Goal: Information Seeking & Learning: Learn about a topic

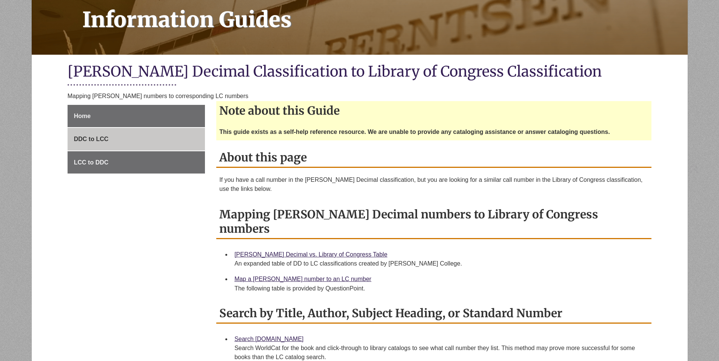
scroll to position [151, 0]
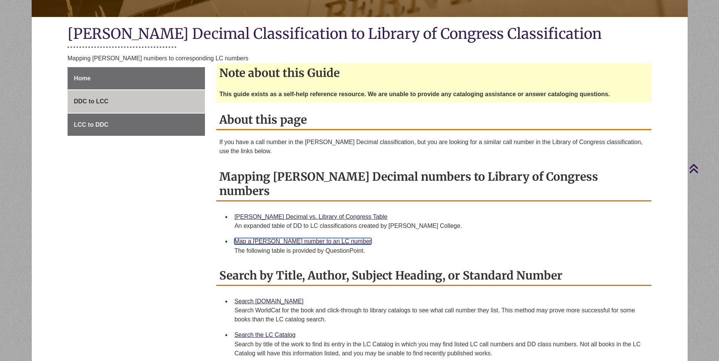
click at [289, 238] on link "Map a Dewey number to an LC number" at bounding box center [302, 241] width 137 height 6
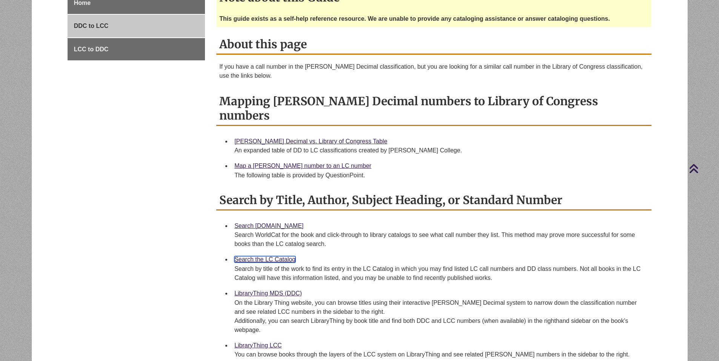
click at [282, 256] on link "Search the LC Catalog" at bounding box center [264, 259] width 61 height 6
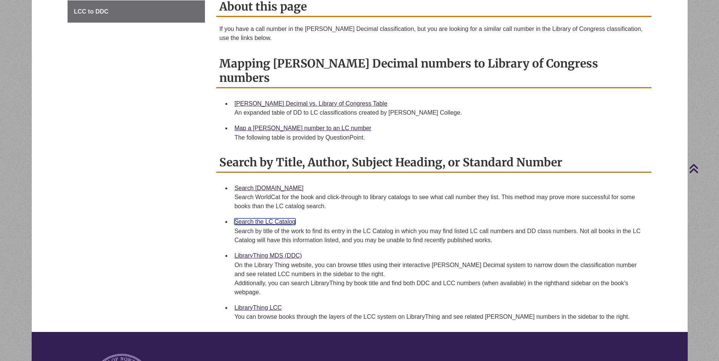
click at [292, 219] on link "Search the LC Catalog" at bounding box center [264, 222] width 61 height 6
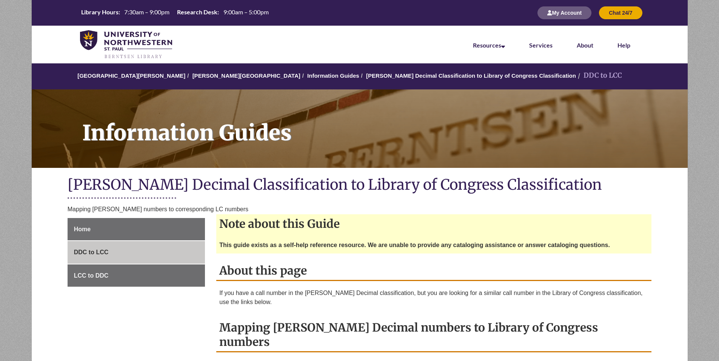
scroll to position [113, 0]
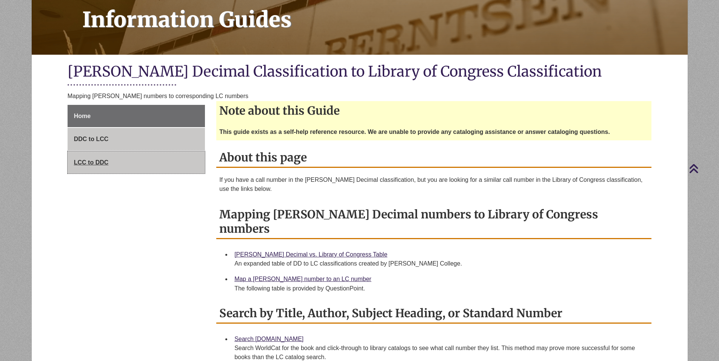
click at [106, 163] on span "LCC to DDC" at bounding box center [91, 162] width 35 height 6
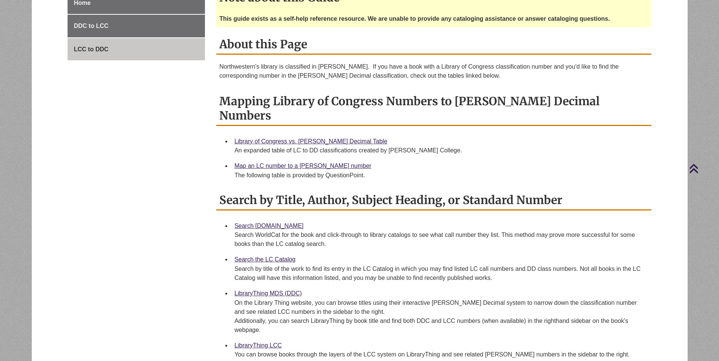
scroll to position [189, 0]
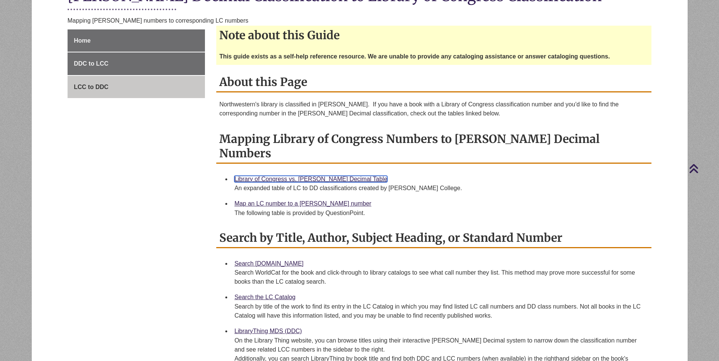
click at [274, 176] on link "Library of Congress vs. [PERSON_NAME] Decimal Table" at bounding box center [310, 179] width 153 height 6
